Goal: Task Accomplishment & Management: Complete application form

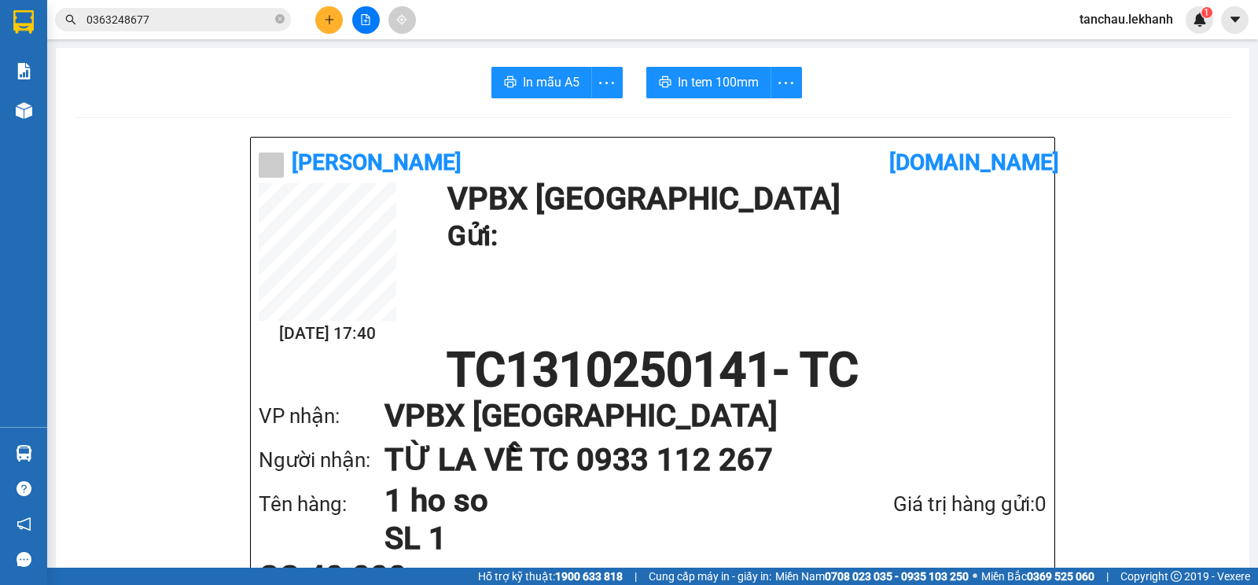
click at [332, 31] on button at bounding box center [329, 20] width 28 height 28
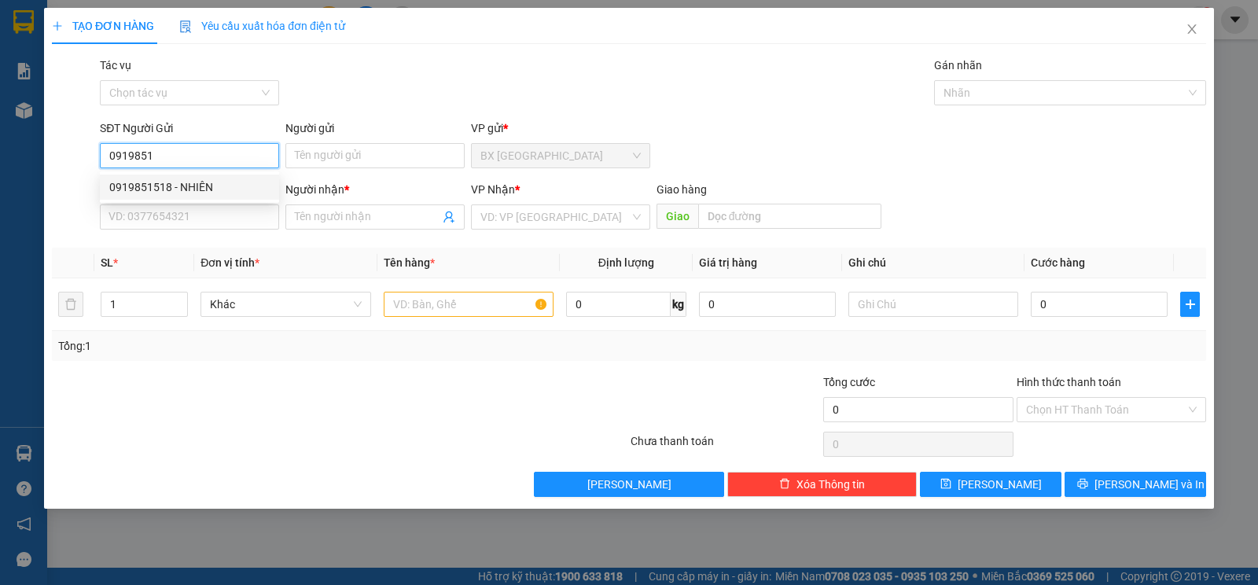
click at [233, 191] on div "0919851518 - NHIÊN" at bounding box center [189, 186] width 160 height 17
type input "0919851518"
type input "NHIÊN"
type input "0907602489"
type input "[PERSON_NAME]"
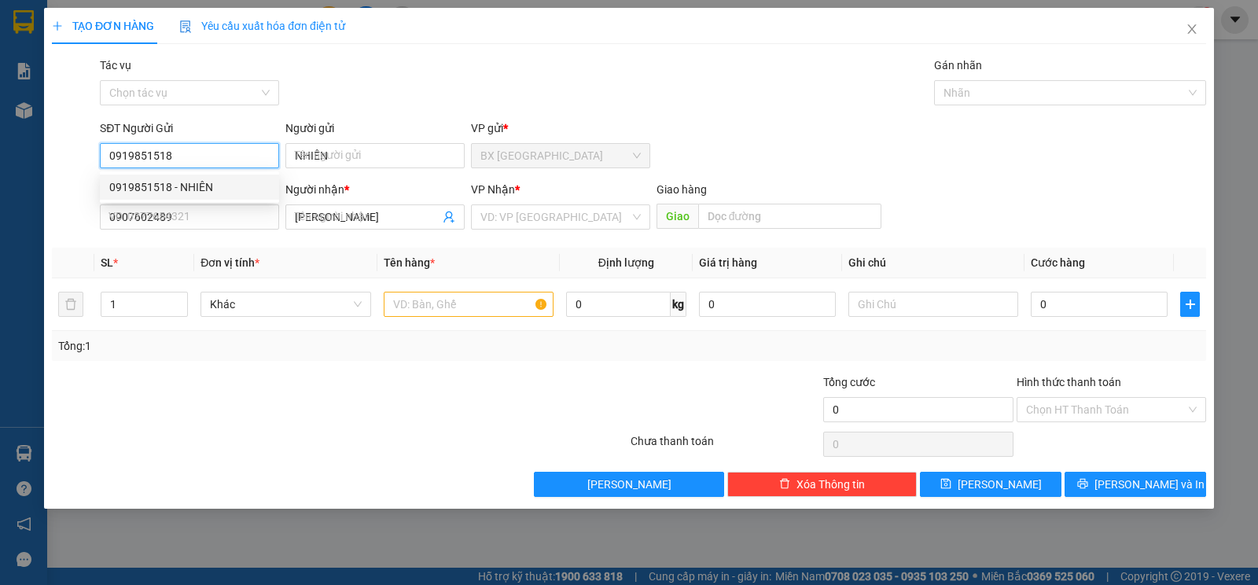
type input "30.000"
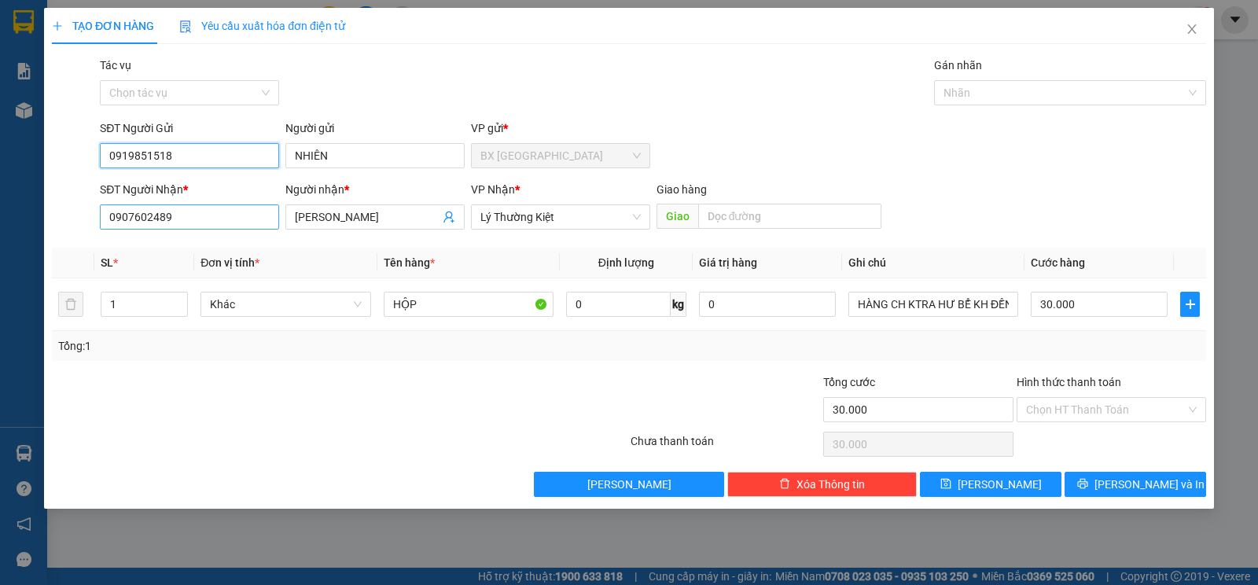
type input "0919851518"
click at [239, 223] on input "0907602489" at bounding box center [189, 216] width 179 height 25
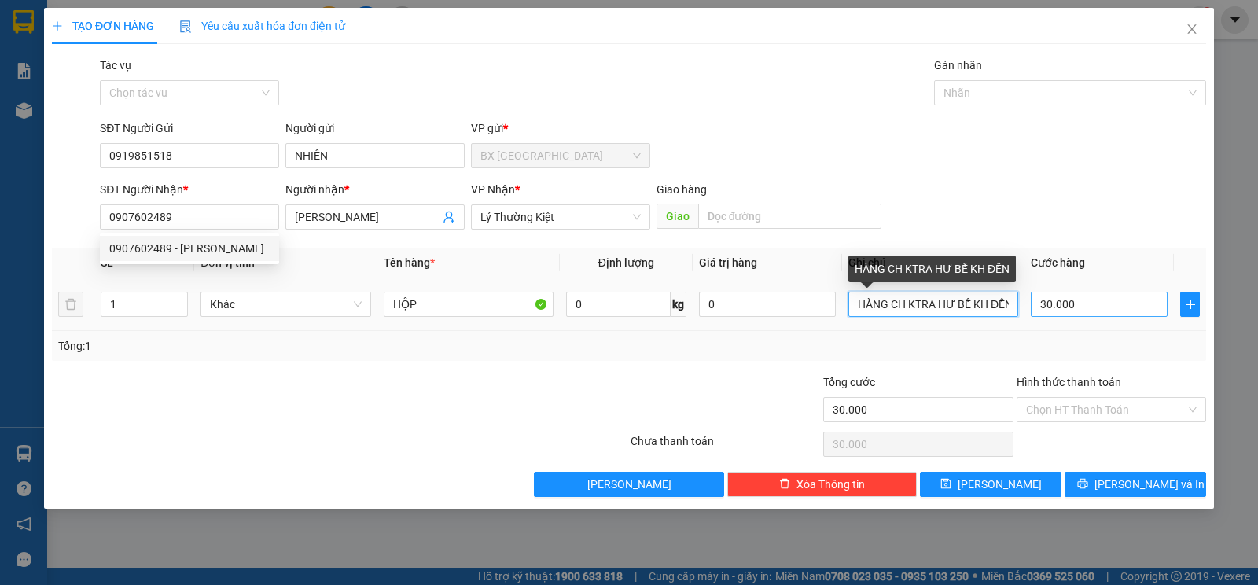
drag, startPoint x: 985, startPoint y: 307, endPoint x: 1043, endPoint y: 298, distance: 58.9
click at [988, 306] on input "HÀNG CH KTRA HƯ BỂ KH ĐỀN" at bounding box center [933, 304] width 170 height 25
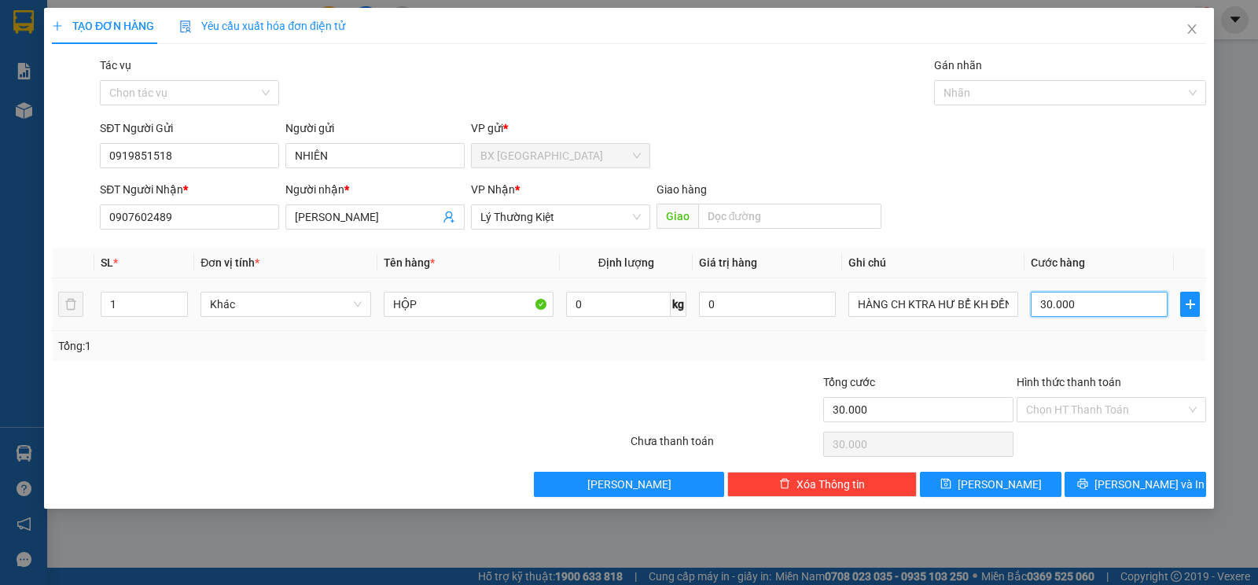
click at [1090, 298] on input "30.000" at bounding box center [1099, 304] width 137 height 25
type input "4"
type input "40"
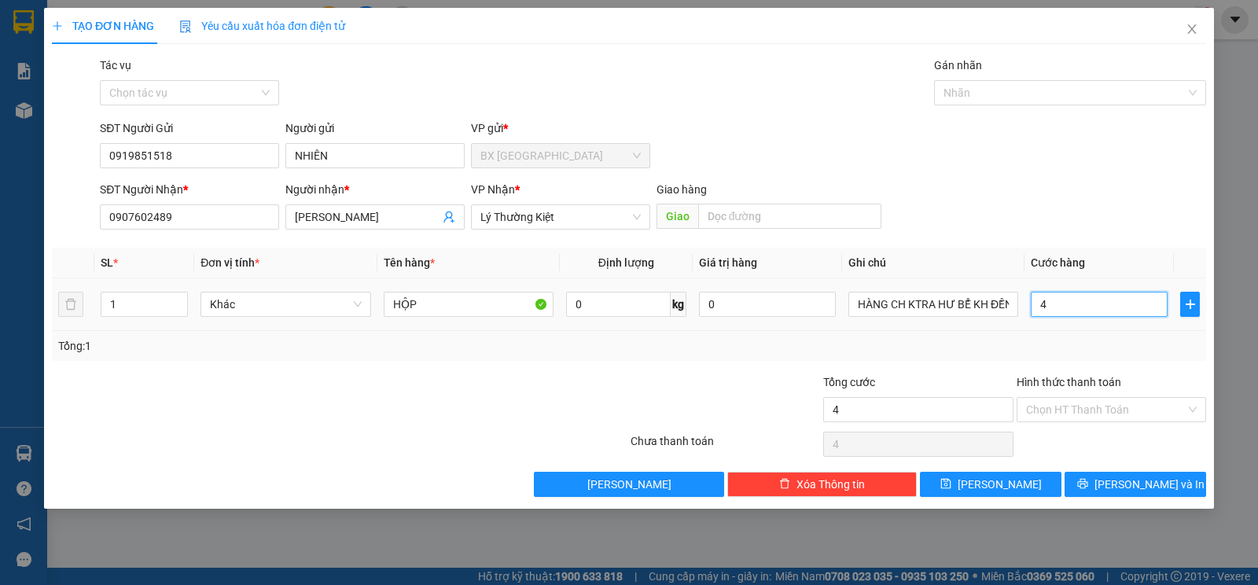
type input "40"
click at [1079, 413] on input "Hình thức thanh toán" at bounding box center [1106, 410] width 160 height 24
type input "40.000"
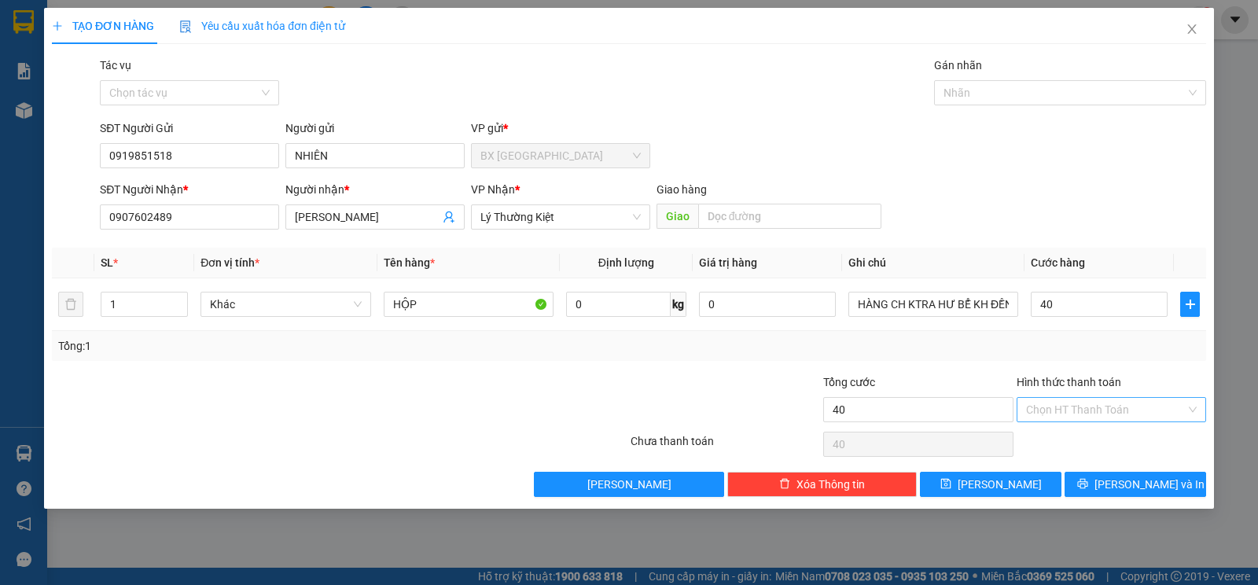
type input "40.000"
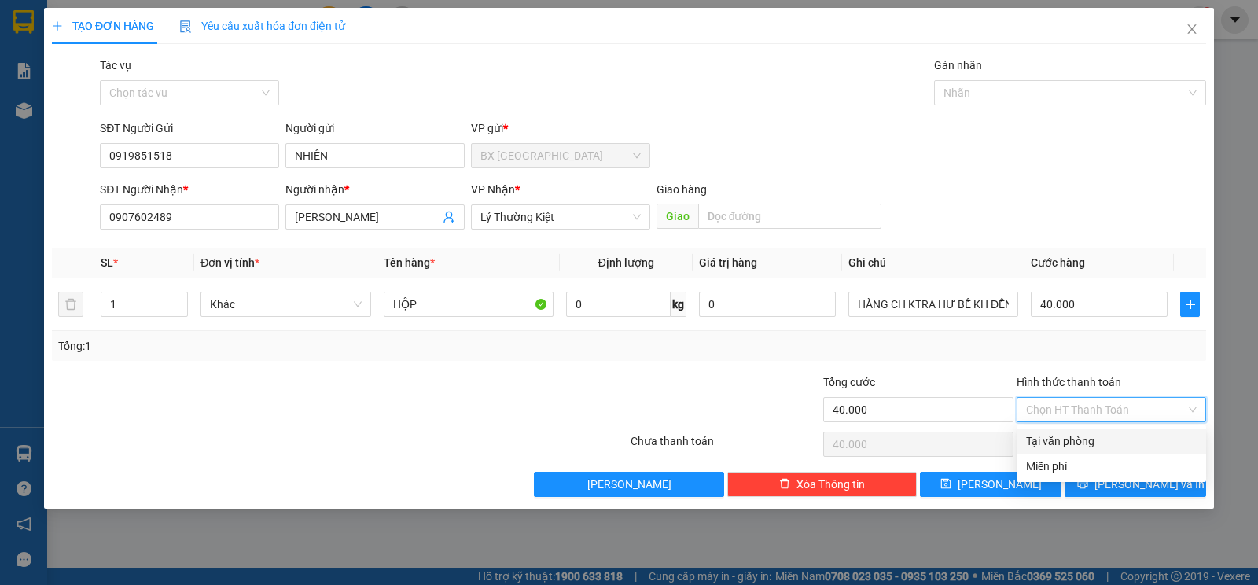
drag, startPoint x: 1073, startPoint y: 432, endPoint x: 1079, endPoint y: 439, distance: 8.4
click at [1074, 432] on div "Tại văn phòng" at bounding box center [1111, 440] width 171 height 17
type input "0"
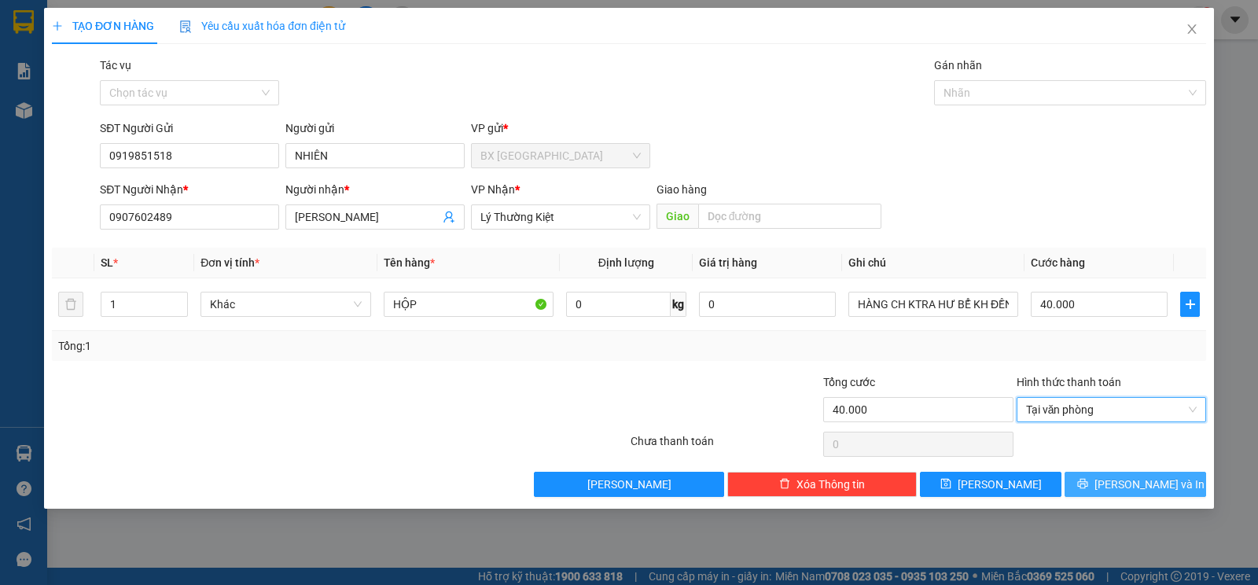
click at [1135, 495] on button "[PERSON_NAME] và In" at bounding box center [1136, 484] width 142 height 25
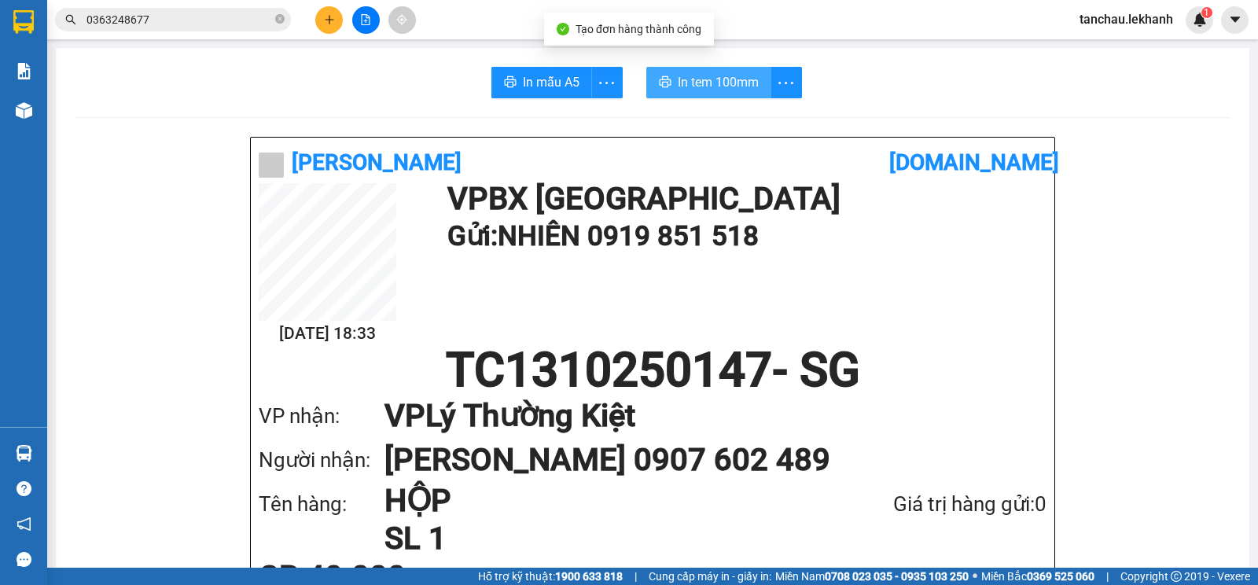
click at [690, 85] on span "In tem 100mm" at bounding box center [718, 82] width 81 height 20
